Goal: Information Seeking & Learning: Find specific fact

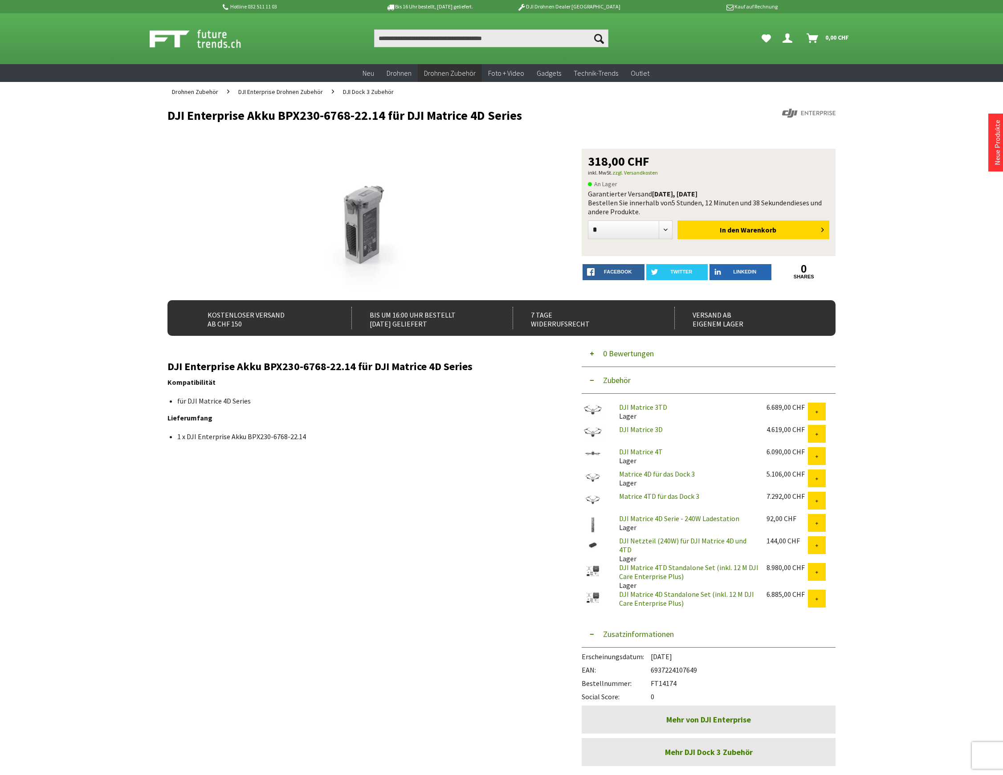
click at [417, 38] on input "Produkt, Marke, Kategorie, EAN, Artikelnummer…" at bounding box center [491, 38] width 234 height 18
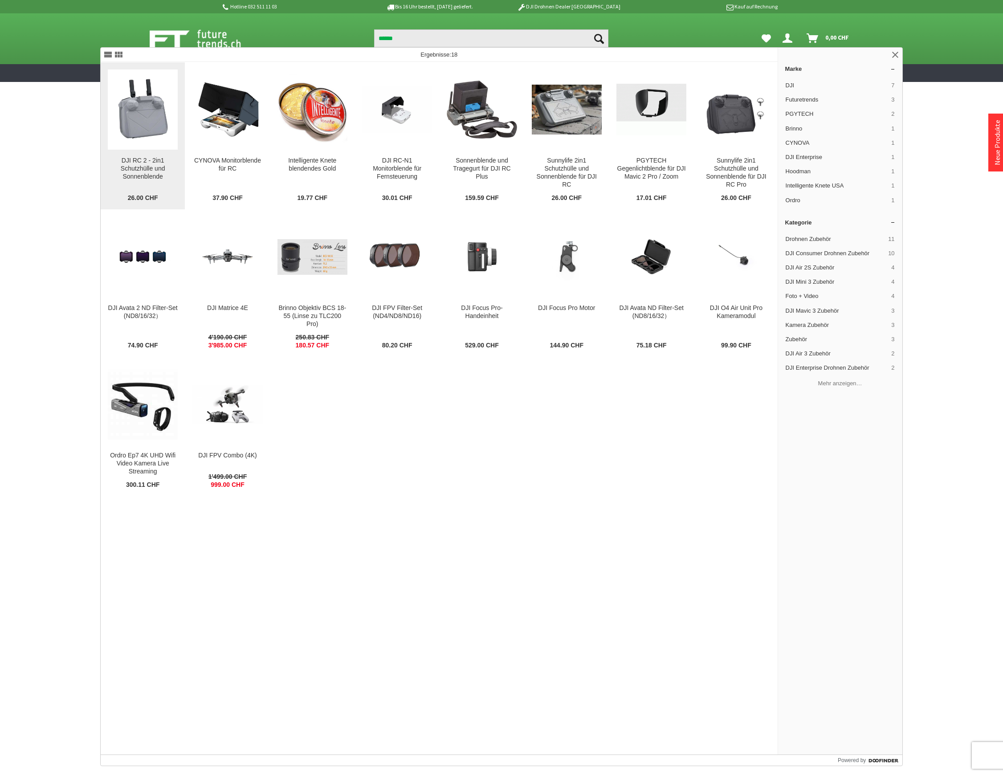
type input "******"
click at [143, 151] on link "DJI RC 2 - 2in1 Schutzhülle und Sonnenblende DJI RC 2 - 2in1 Schutzhülle und So…" at bounding box center [143, 135] width 84 height 147
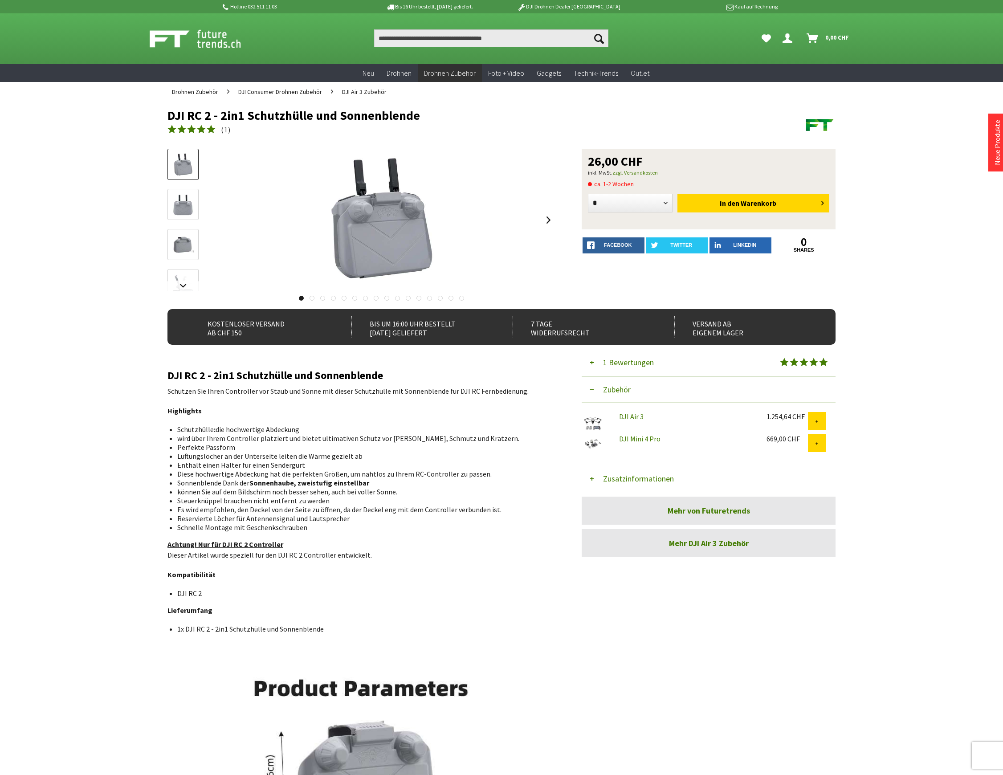
drag, startPoint x: 385, startPoint y: 373, endPoint x: 164, endPoint y: 371, distance: 221.4
copy div "ab CHF 150 Bis um 16:00 Uhr bestellt [DATE] geliefert 7 Tage Widerrufsrecht Ver…"
click at [351, 370] on h2 "DJI RC 2 - 2in1 Schutzhülle und Sonnenblende" at bounding box center [362, 376] width 388 height 12
drag, startPoint x: 382, startPoint y: 376, endPoint x: 168, endPoint y: 376, distance: 213.8
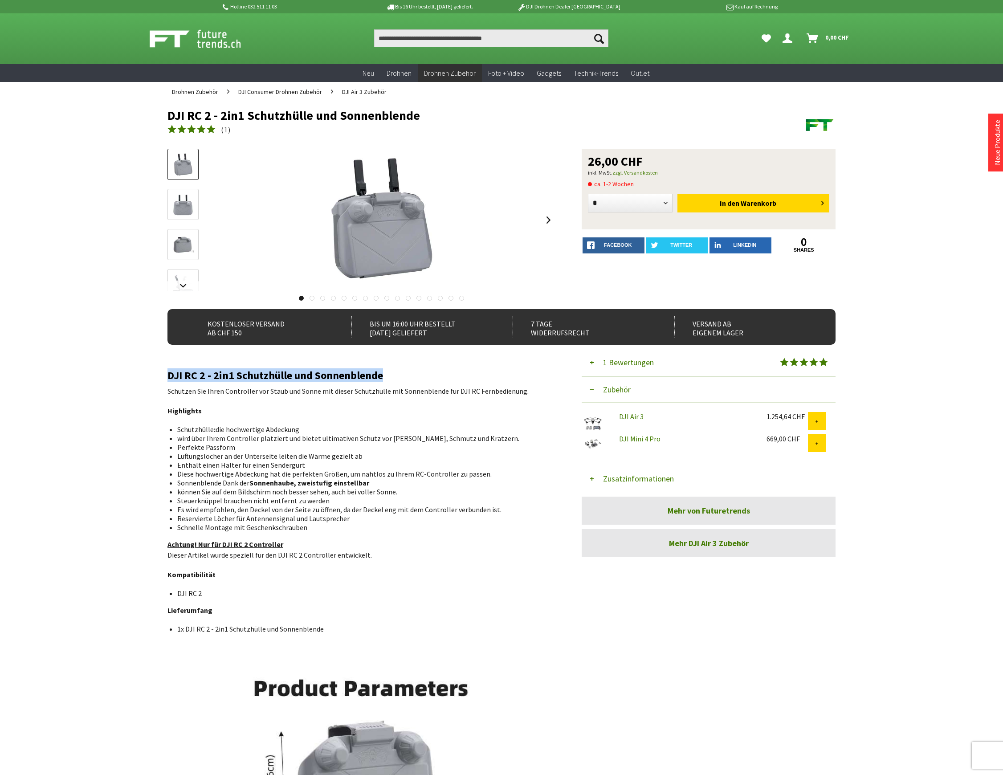
click at [168, 376] on h2 "DJI RC 2 - 2in1 Schutzhülle und Sonnenblende" at bounding box center [362, 376] width 388 height 12
copy h2 "DJI RC 2 - 2in1 Schutzhülle und Sonnenblende"
click at [635, 478] on button "Zusatzinformationen" at bounding box center [709, 479] width 254 height 27
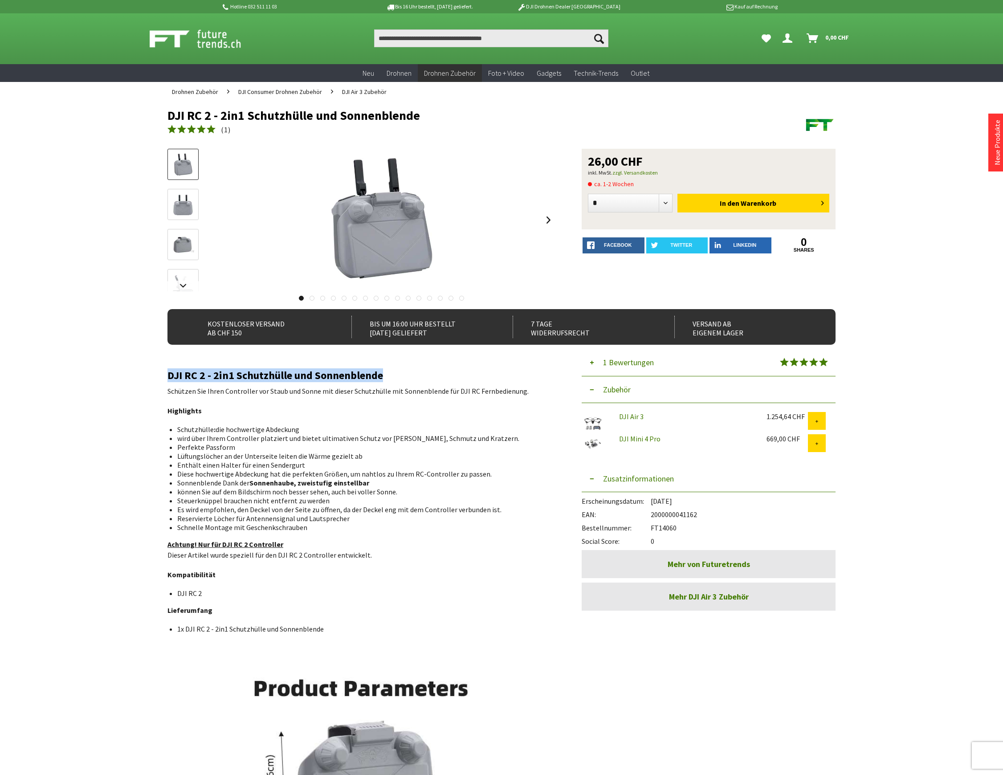
drag, startPoint x: 679, startPoint y: 528, endPoint x: 651, endPoint y: 529, distance: 27.7
click at [651, 529] on div "Bestellnummer: FT14060" at bounding box center [709, 525] width 254 height 13
copy div "FT14060"
drag, startPoint x: 698, startPoint y: 512, endPoint x: 653, endPoint y: 514, distance: 44.6
click at [653, 514] on div "EAN: 2000000041162" at bounding box center [709, 512] width 254 height 13
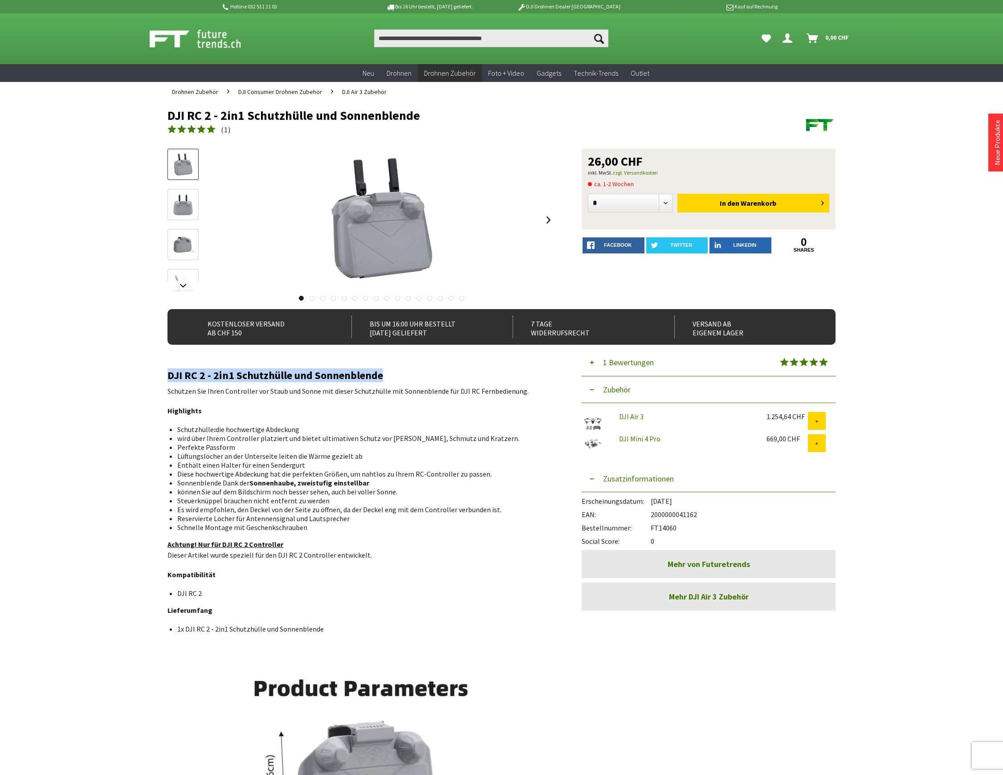
copy div "2000000041162"
